Goal: Information Seeking & Learning: Check status

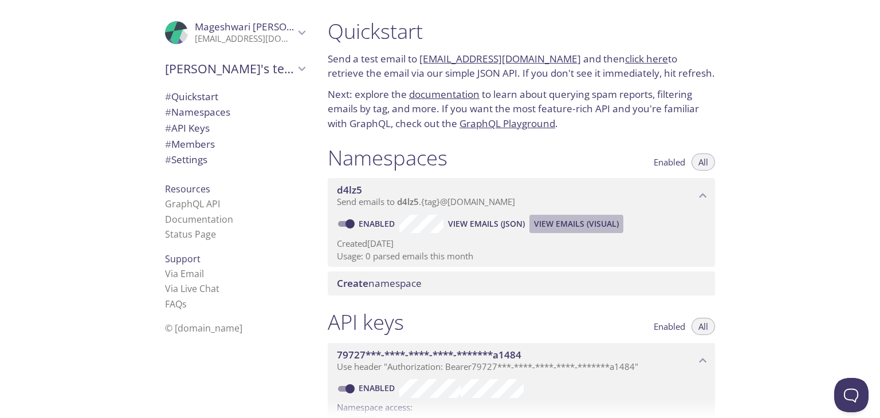
click at [567, 226] on span "View Emails (Visual)" at bounding box center [576, 224] width 85 height 14
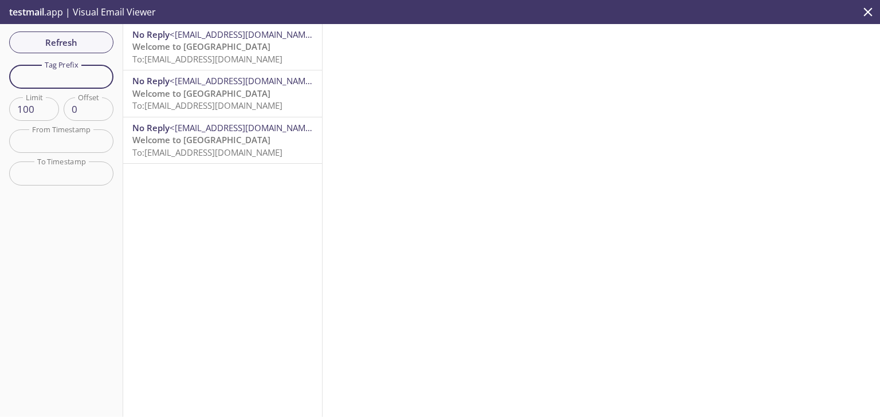
click at [70, 76] on input "text" at bounding box center [61, 76] width 104 height 23
type input "hod1"
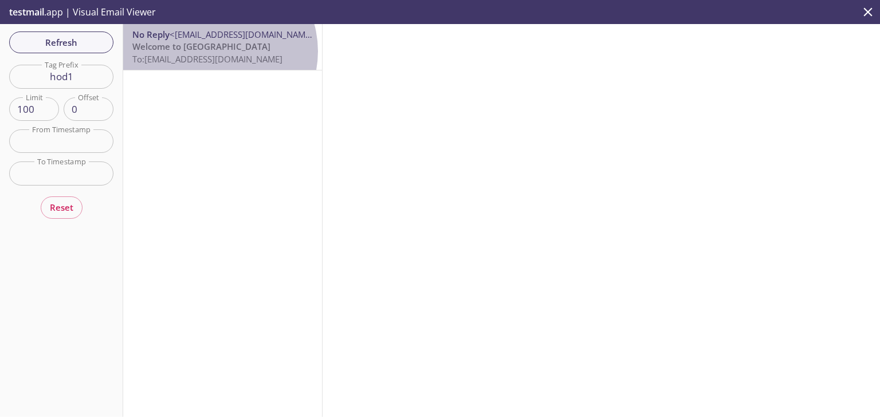
click at [214, 51] on p "Welcome to Aarya To: [EMAIL_ADDRESS][DOMAIN_NAME]" at bounding box center [222, 53] width 181 height 25
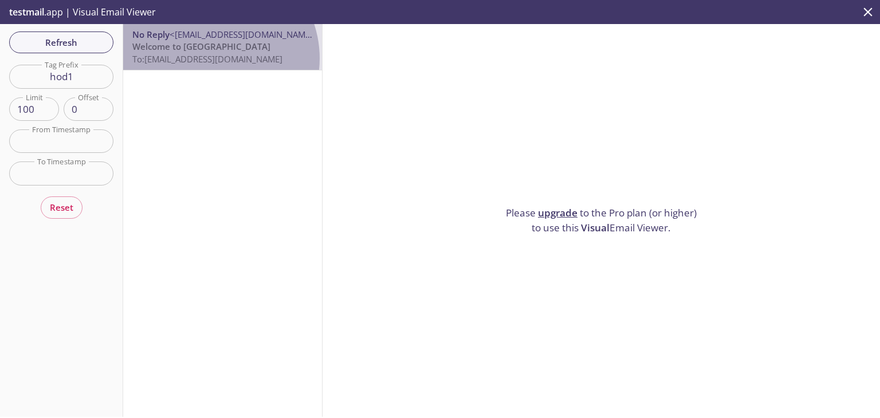
click at [210, 58] on span "To: [EMAIL_ADDRESS][DOMAIN_NAME]" at bounding box center [207, 58] width 150 height 11
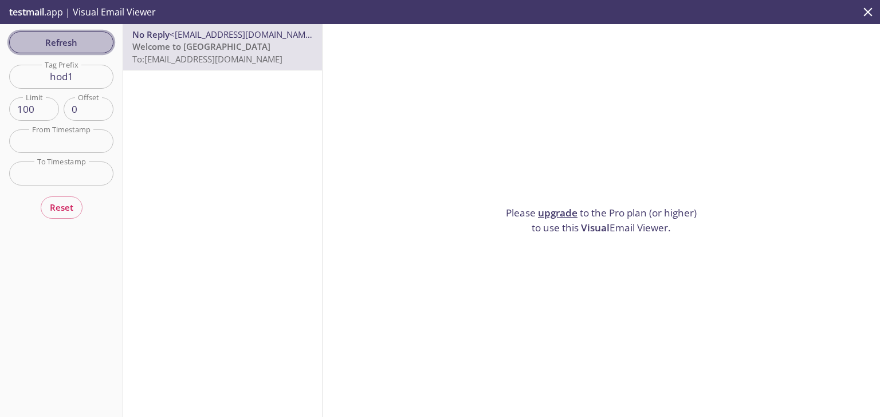
click at [78, 35] on span "Refresh" at bounding box center [61, 42] width 86 height 15
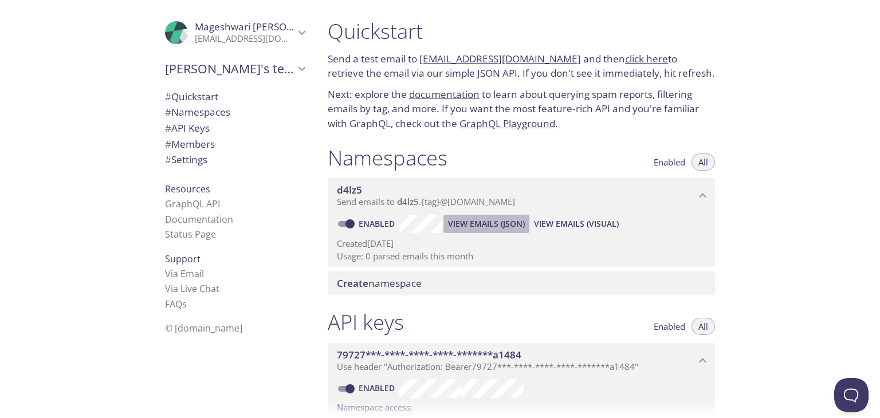
click at [500, 224] on span "View Emails (JSON)" at bounding box center [486, 224] width 77 height 14
click at [591, 224] on span "View Emails (Visual)" at bounding box center [576, 224] width 85 height 14
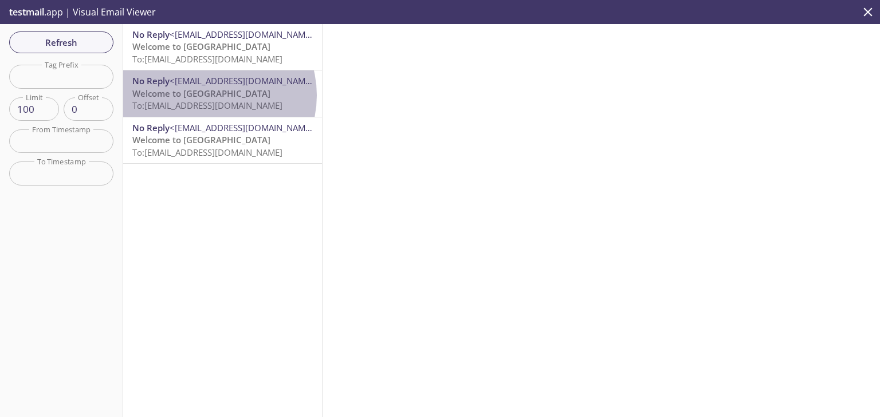
click at [211, 95] on p "Welcome to Aarya To: [EMAIL_ADDRESS][DOMAIN_NAME]" at bounding box center [222, 100] width 181 height 25
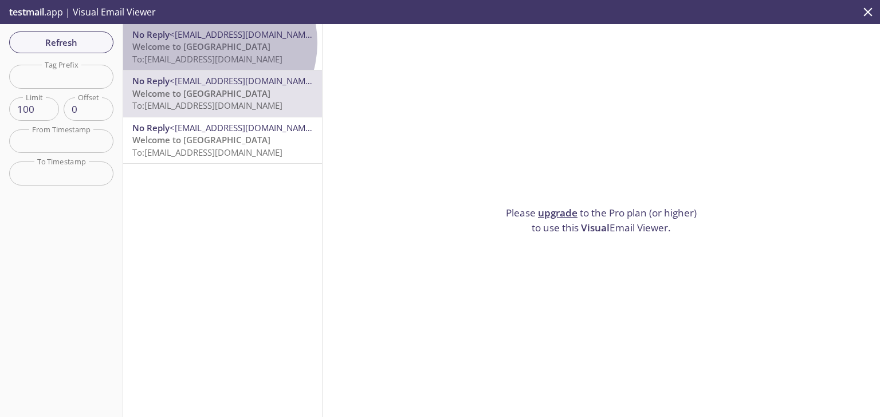
click at [211, 43] on p "Welcome to Aarya To: [EMAIL_ADDRESS][DOMAIN_NAME]" at bounding box center [222, 53] width 181 height 25
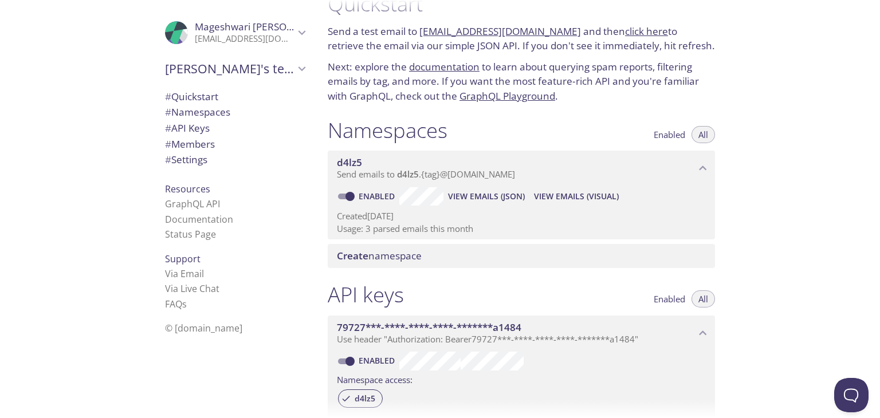
scroll to position [29, 0]
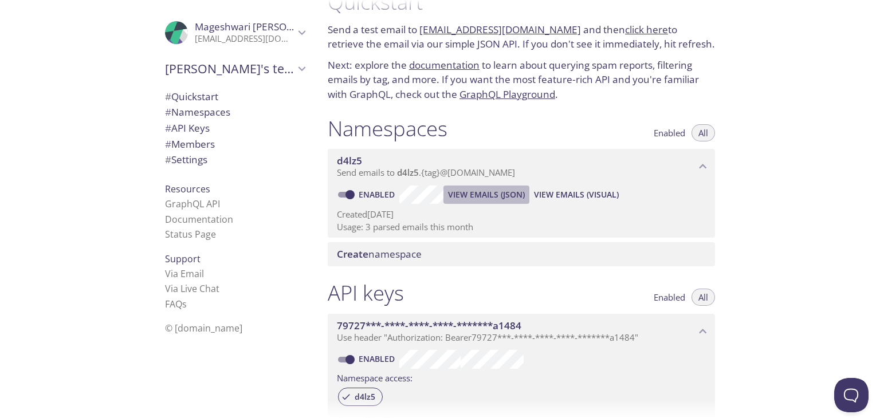
click at [481, 198] on span "View Emails (JSON)" at bounding box center [486, 195] width 77 height 14
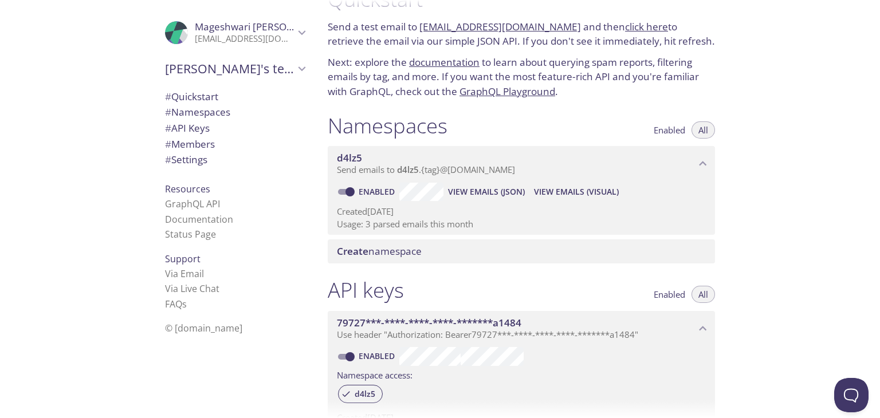
scroll to position [32, 0]
click at [559, 192] on span "View Emails (Visual)" at bounding box center [576, 193] width 85 height 14
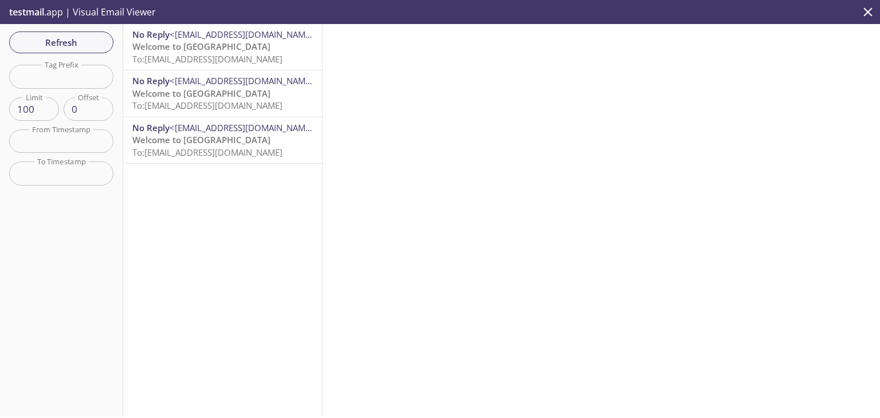
click at [84, 74] on input "text" at bounding box center [61, 76] width 104 height 23
type input "d"
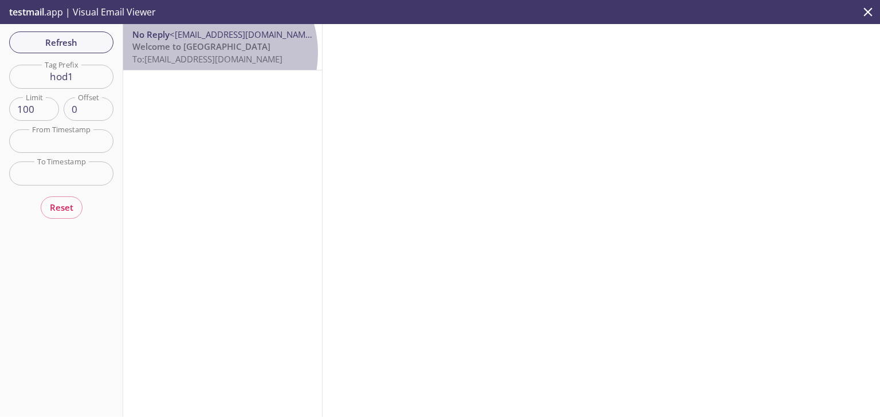
click at [210, 53] on span "To: [EMAIL_ADDRESS][DOMAIN_NAME]" at bounding box center [207, 58] width 150 height 11
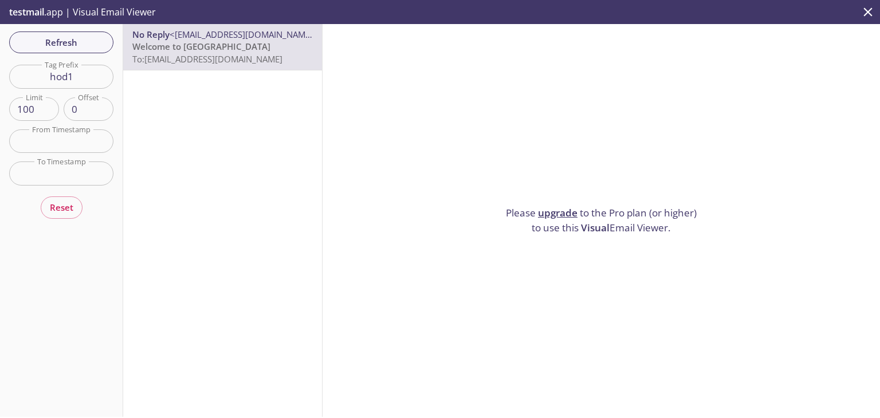
click at [89, 76] on input "hod1" at bounding box center [61, 76] width 104 height 23
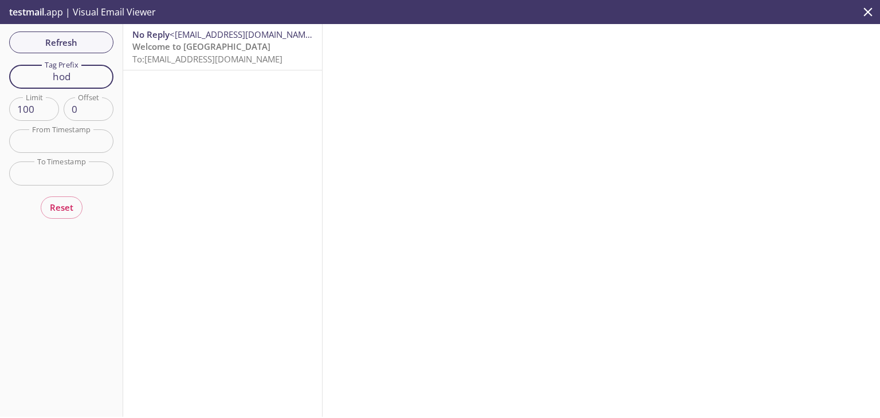
click at [81, 76] on input "hod" at bounding box center [61, 76] width 104 height 23
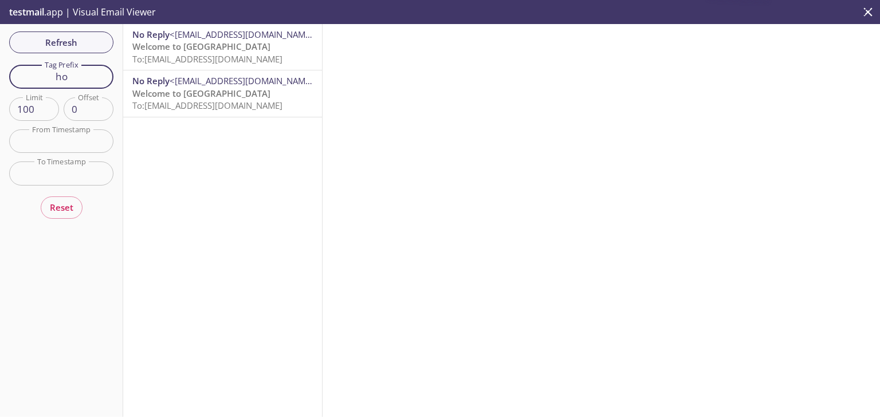
click at [81, 76] on input "ho" at bounding box center [61, 76] width 104 height 23
type input "hos1"
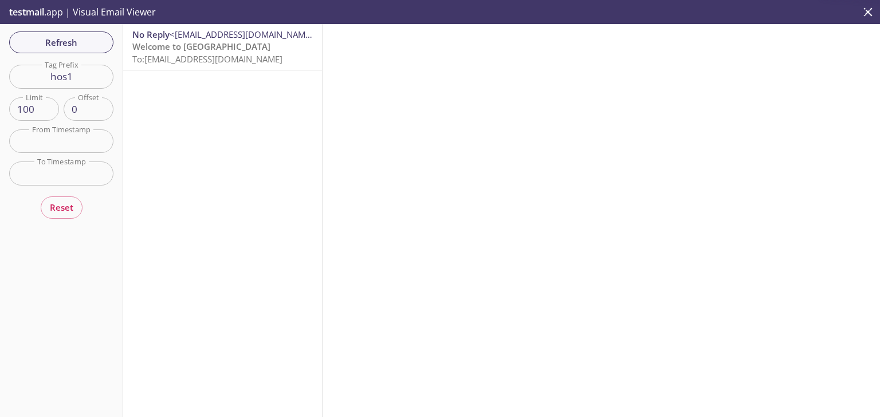
click at [191, 44] on span "Welcome to [GEOGRAPHIC_DATA]" at bounding box center [201, 46] width 138 height 11
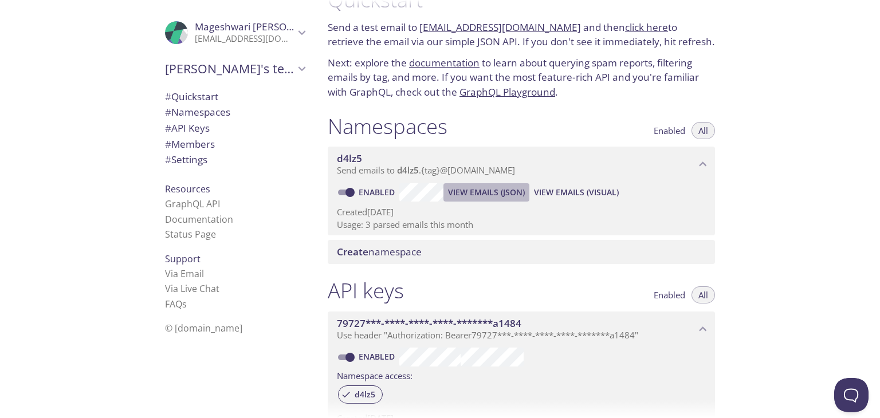
click at [486, 191] on span "View Emails (JSON)" at bounding box center [486, 193] width 77 height 14
